Goal: Find contact information: Find contact information

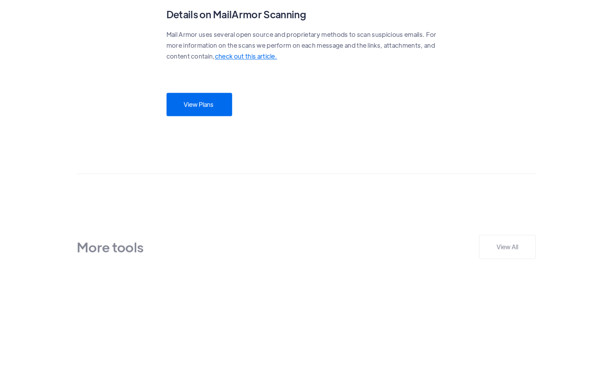
scroll to position [673, 0]
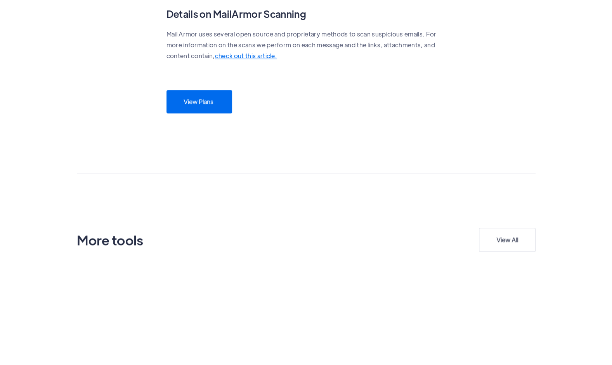
click at [209, 107] on link "View Plans" at bounding box center [200, 101] width 66 height 23
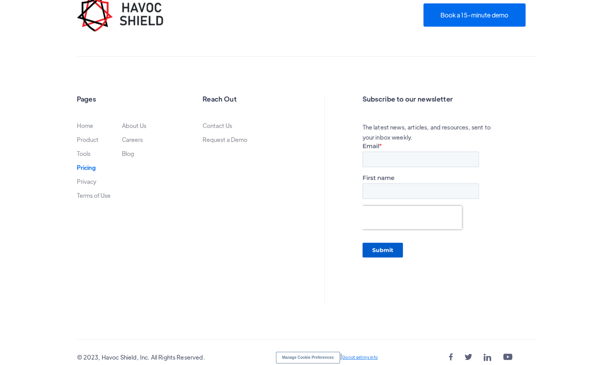
scroll to position [1393, 0]
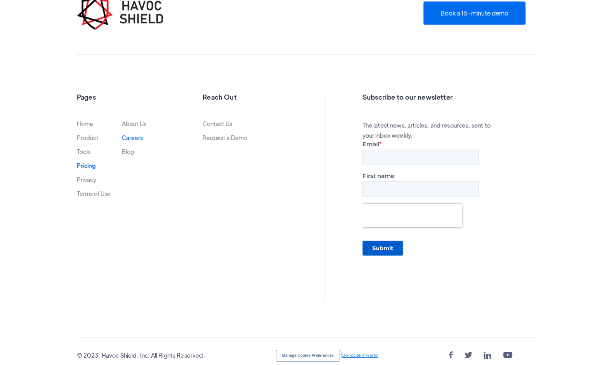
click at [131, 135] on link "Careers" at bounding box center [132, 138] width 21 height 6
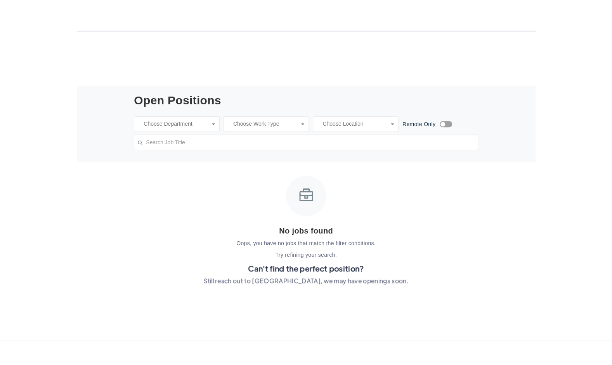
scroll to position [159, 0]
click at [199, 125] on input "search" at bounding box center [196, 124] width 114 height 8
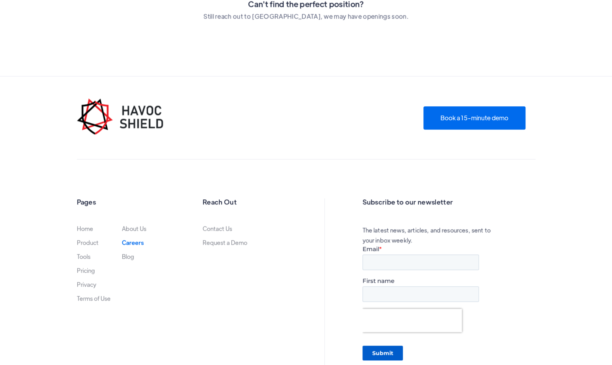
scroll to position [424, 0]
click at [223, 228] on div "Product Tools  Tools Endpoint Threat Protection NEW Cyber Awareness Training N…" at bounding box center [306, 27] width 612 height 902
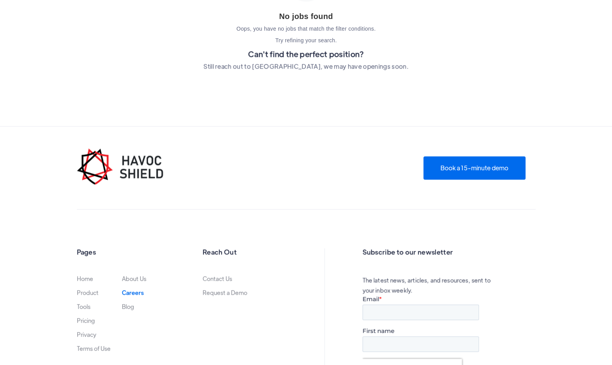
scroll to position [376, 0]
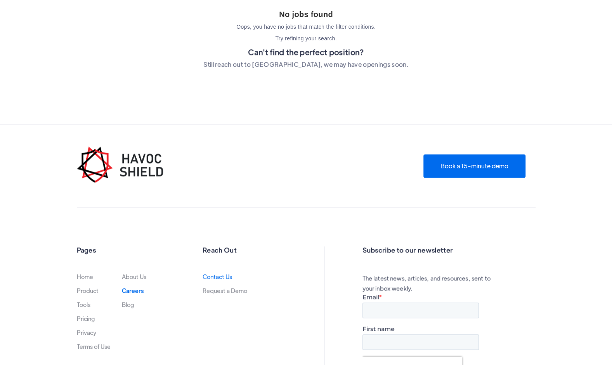
click at [224, 276] on link "Contact Us" at bounding box center [218, 277] width 30 height 6
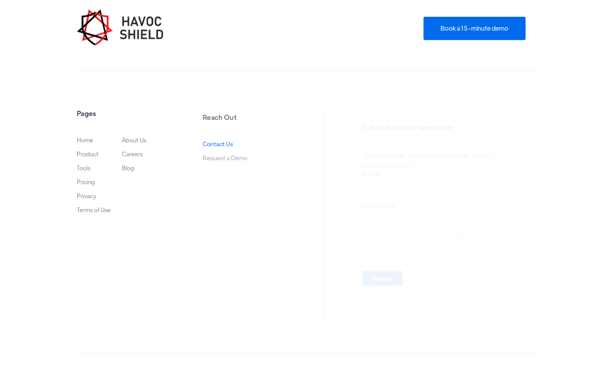
scroll to position [499, 0]
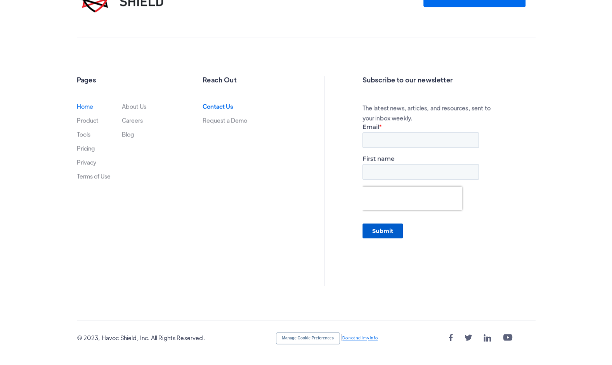
click at [82, 106] on link "Home" at bounding box center [85, 106] width 16 height 6
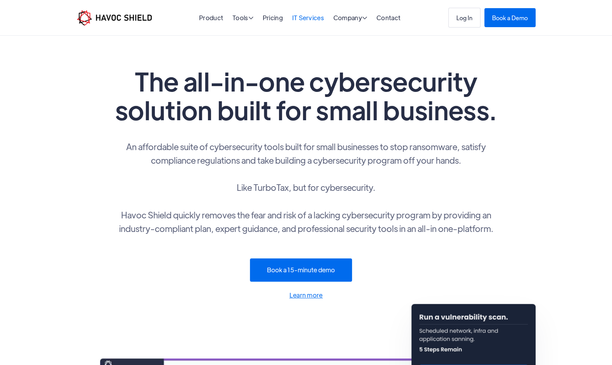
click at [306, 18] on link "IT Services" at bounding box center [308, 18] width 32 height 8
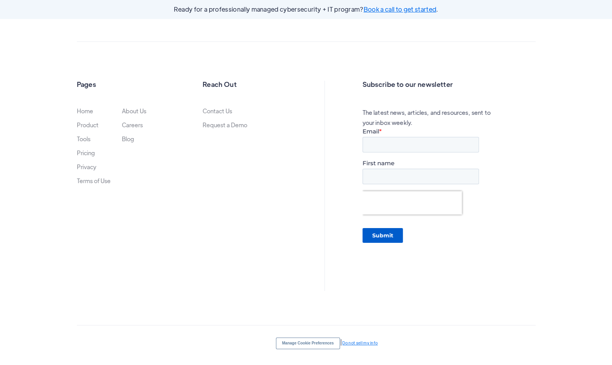
scroll to position [1747, 0]
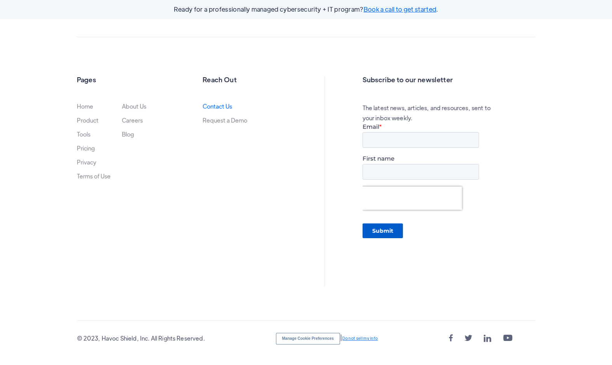
click at [225, 103] on link "Contact Us" at bounding box center [218, 106] width 30 height 6
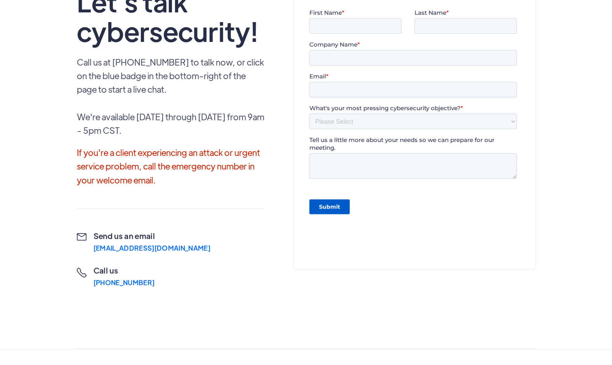
scroll to position [104, 0]
click at [155, 244] on div "[EMAIL_ADDRESS][DOMAIN_NAME]" at bounding box center [154, 247] width 117 height 7
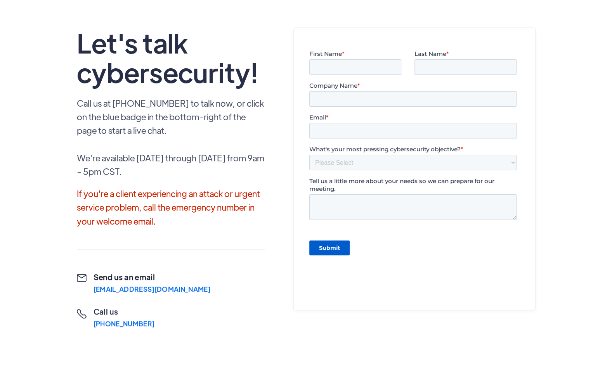
scroll to position [63, 0]
